Goal: Contribute content

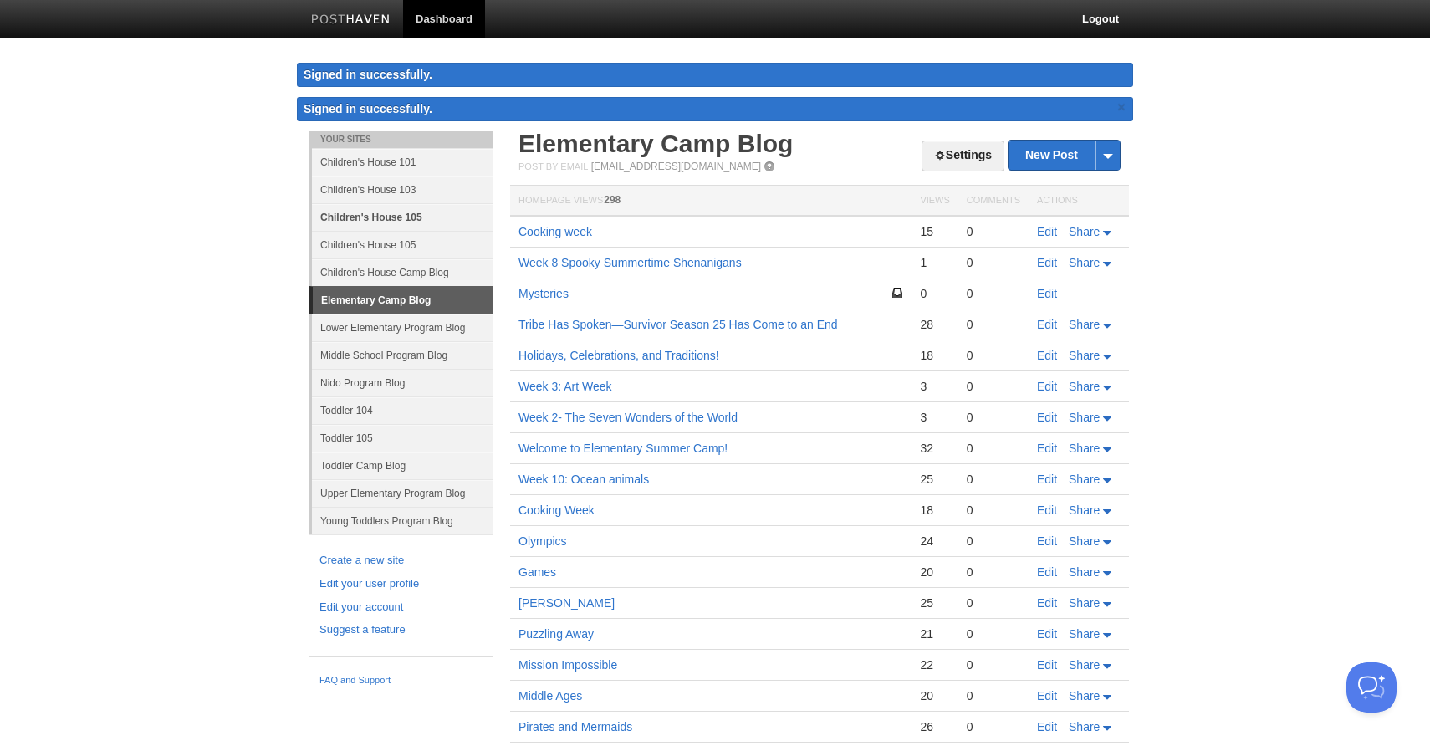
click at [386, 218] on link "Children's House 105" at bounding box center [403, 217] width 182 height 28
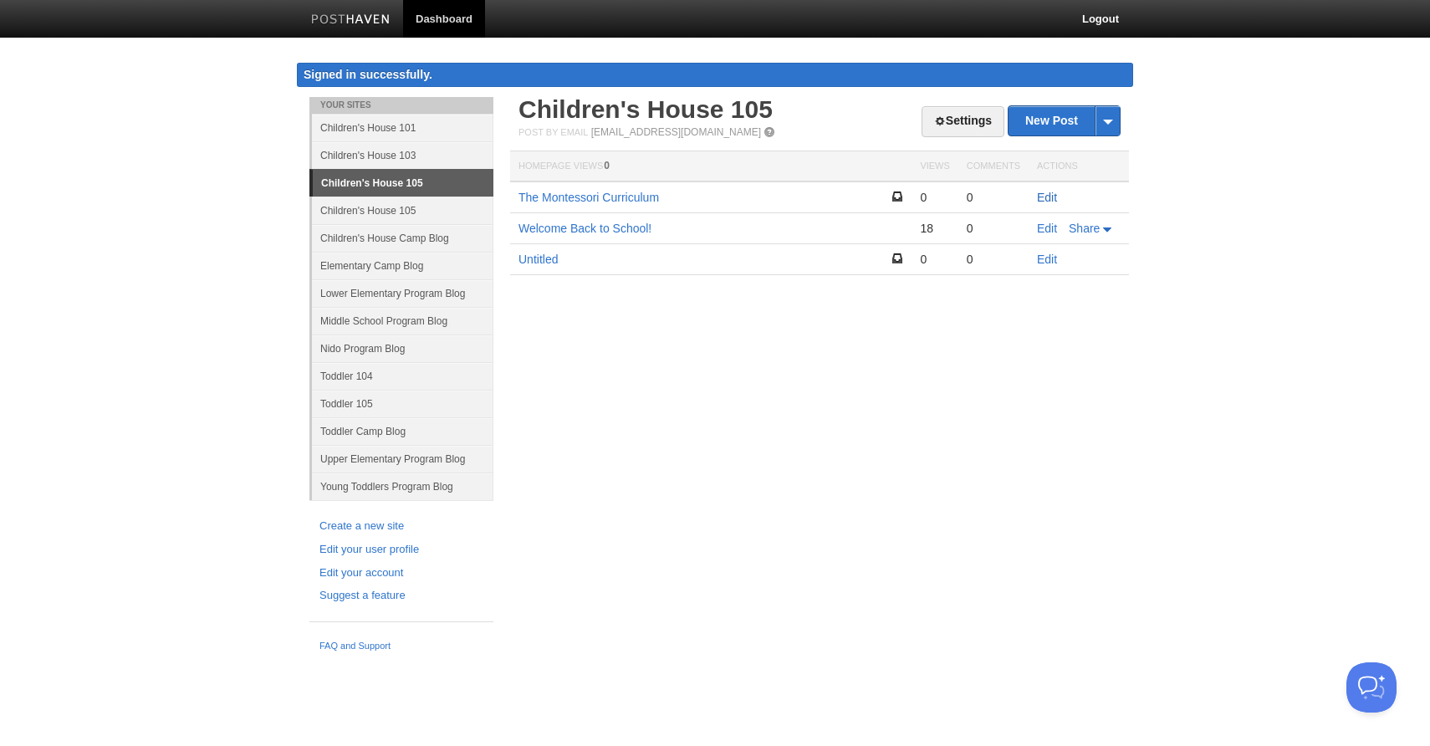
click at [1044, 194] on link "Edit" at bounding box center [1047, 197] width 20 height 13
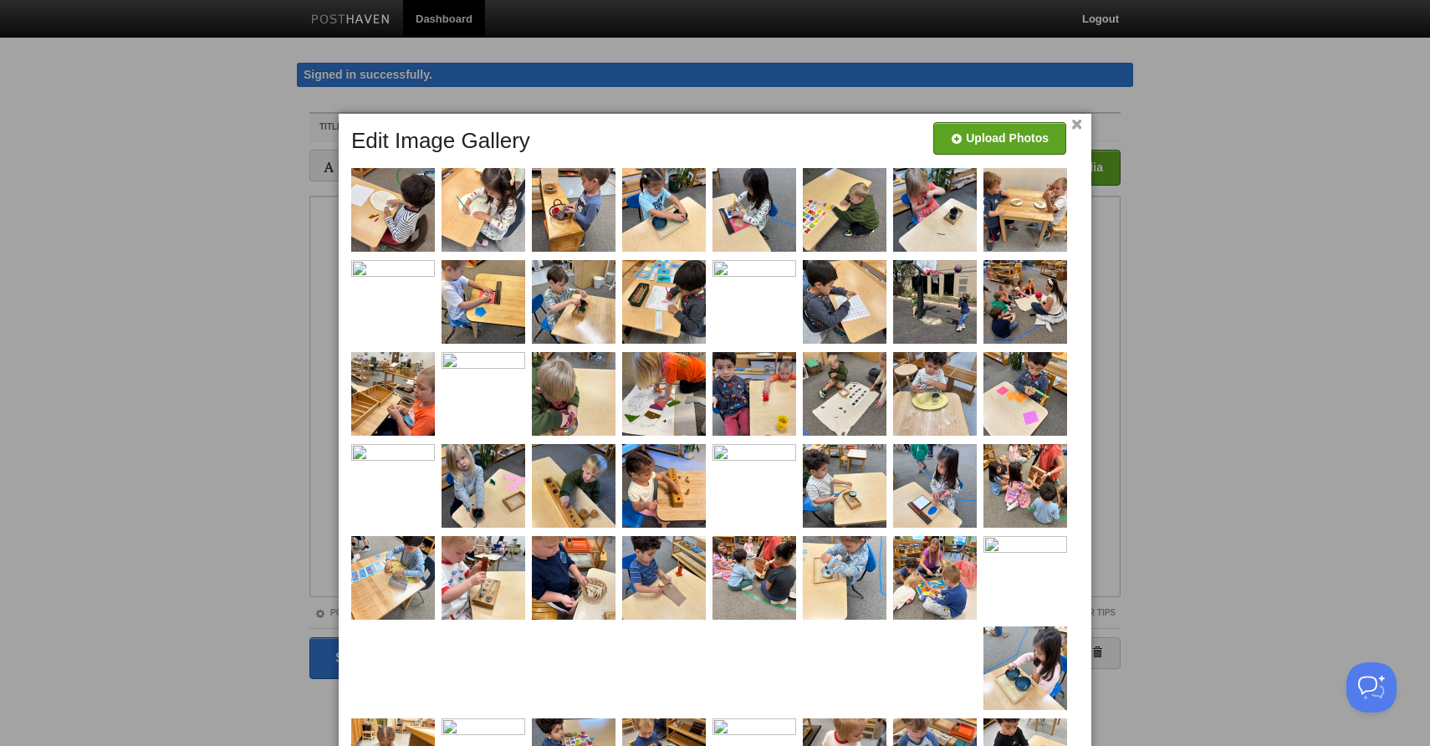
click at [1077, 120] on link "×" at bounding box center [1077, 124] width 11 height 9
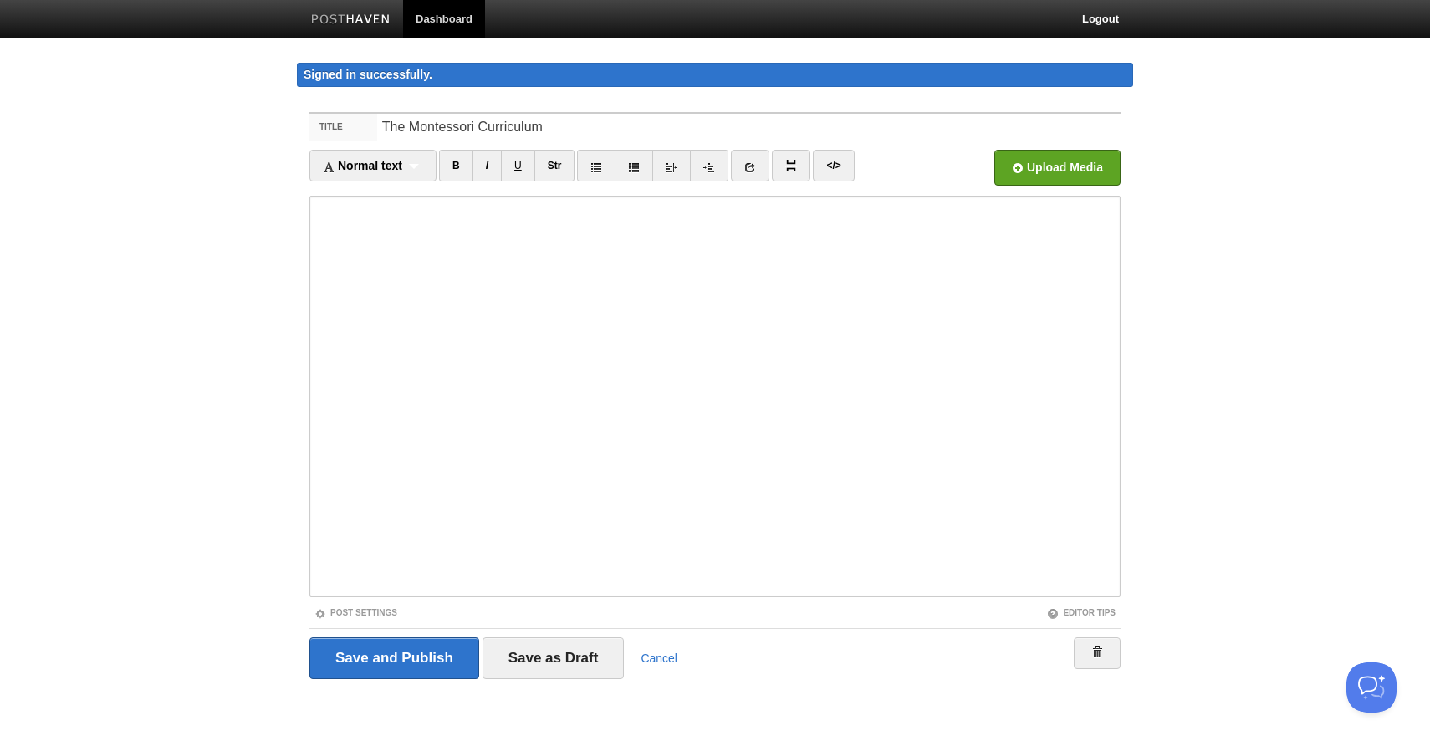
click at [1277, 262] on body "Dashboard Logout Signed in successfully. Signed in successfully. × Your Sites C…" at bounding box center [715, 371] width 1430 height 742
click at [378, 666] on input "Save and Publish" at bounding box center [395, 658] width 170 height 42
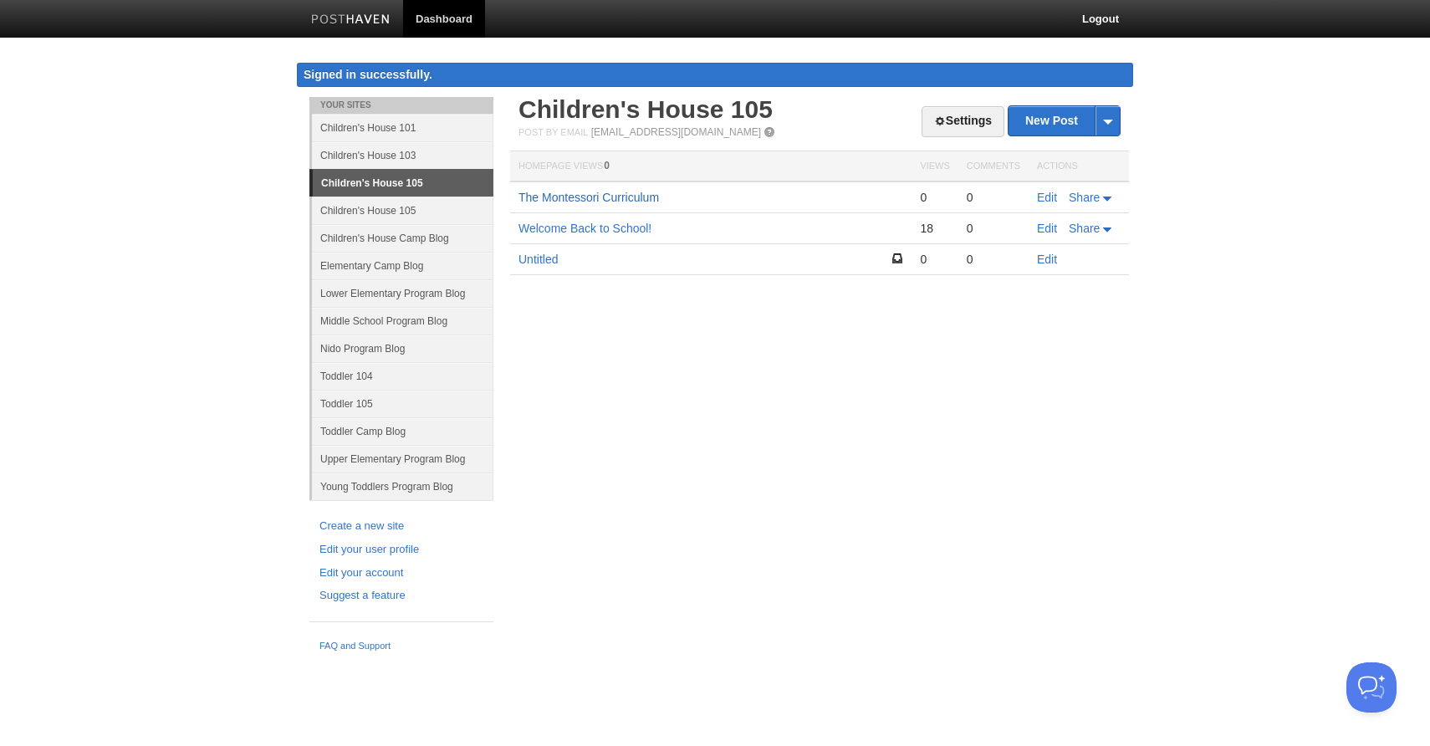
click at [579, 193] on link "The Montessori Curriculum" at bounding box center [589, 197] width 141 height 13
